Goal: Find specific page/section: Find specific page/section

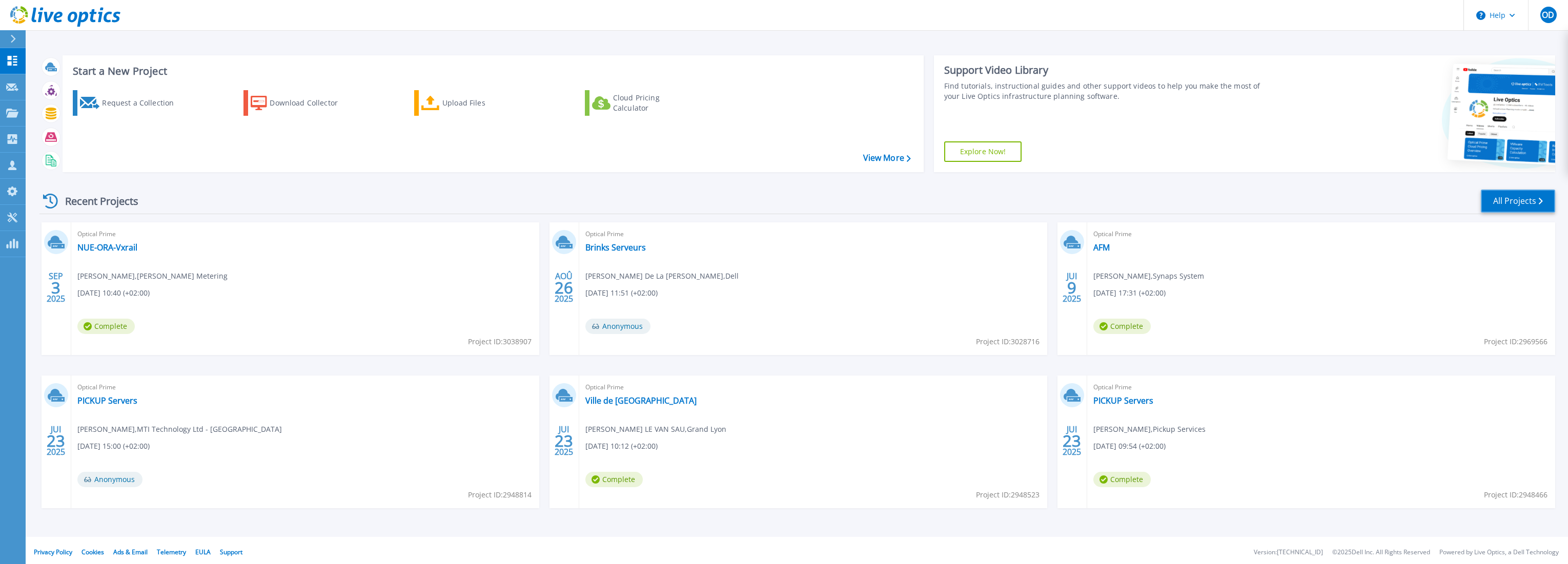
click at [1500, 201] on link "All Projects" at bounding box center [1518, 201] width 74 height 23
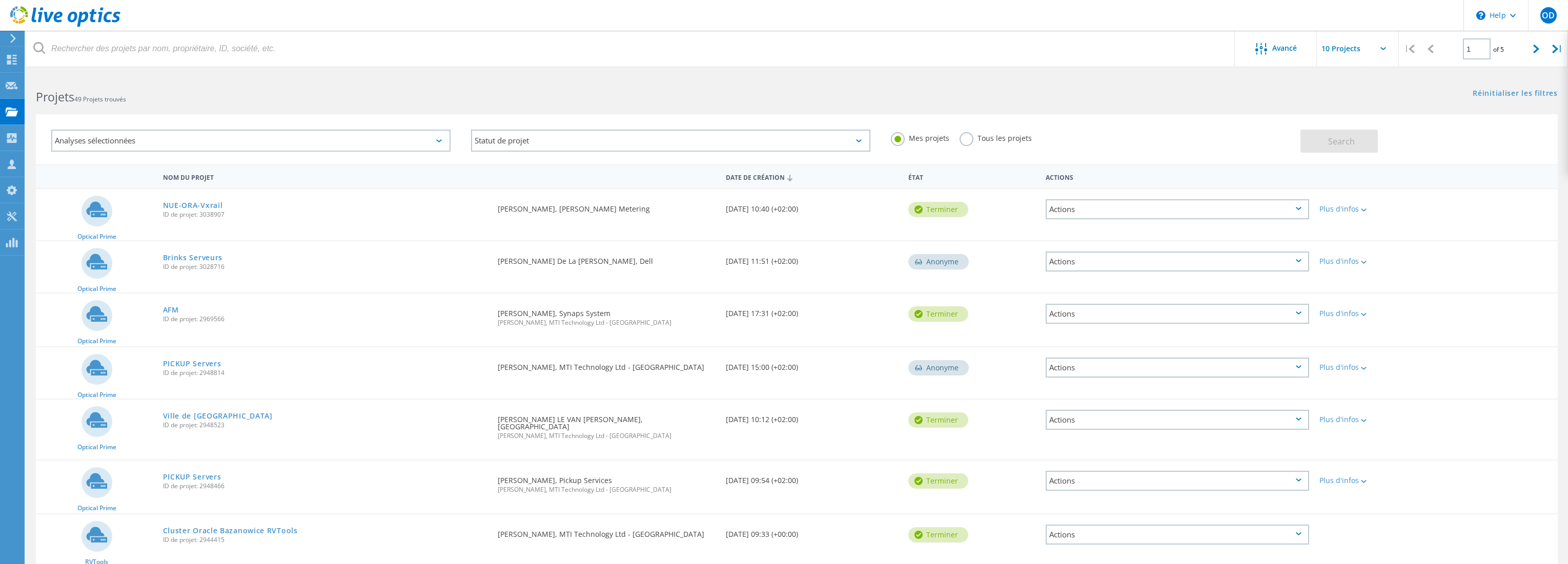
click at [962, 138] on label "Tous les projets" at bounding box center [995, 137] width 72 height 10
click at [0, 0] on input "Tous les projets" at bounding box center [0, 0] width 0 height 0
click at [1356, 144] on button "Search" at bounding box center [1339, 141] width 77 height 23
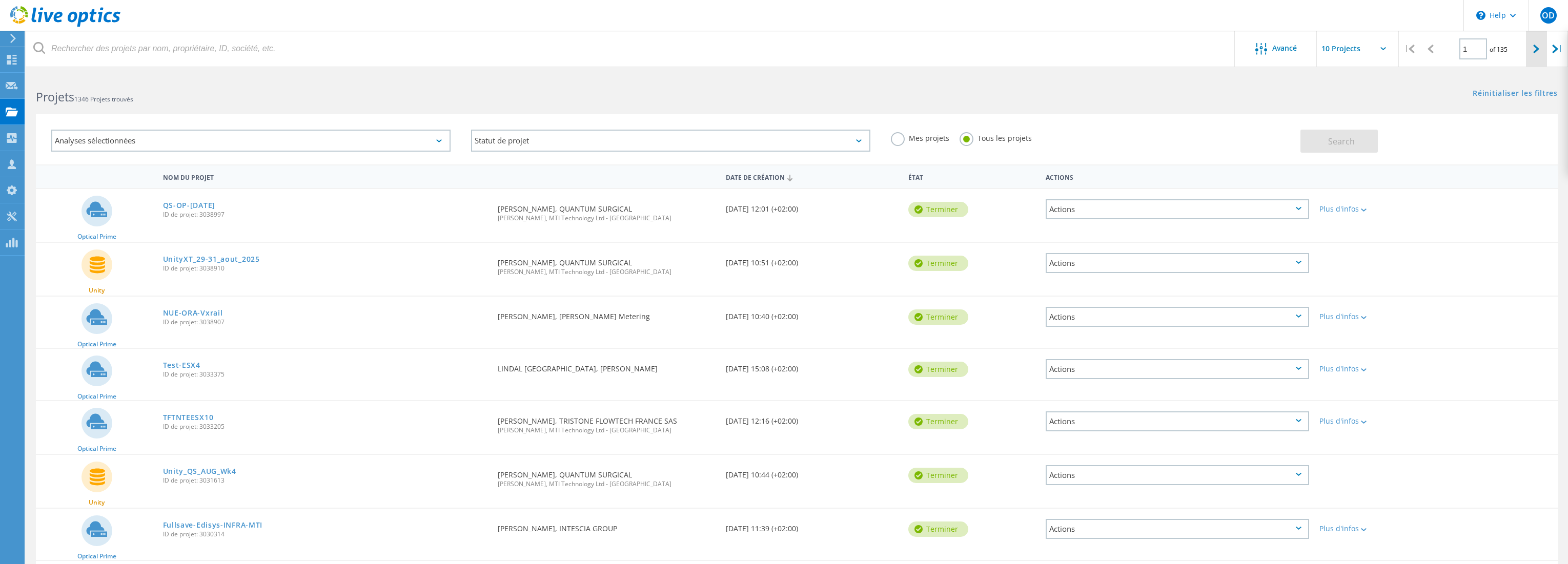
click at [1537, 47] on icon at bounding box center [1536, 49] width 6 height 9
type input "2"
